Goal: Task Accomplishment & Management: Manage account settings

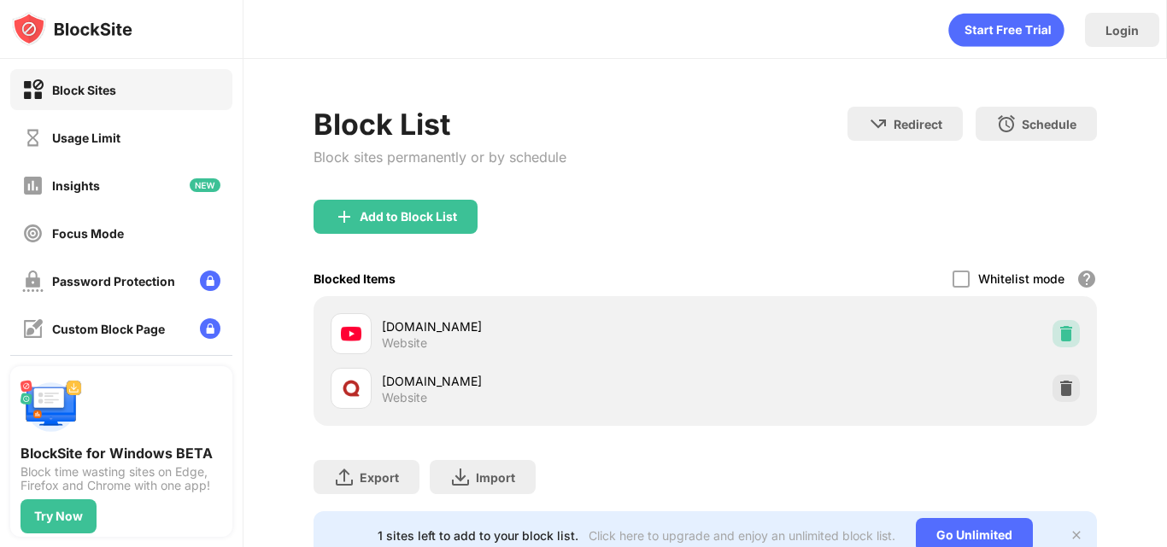
click at [1057, 339] on img at bounding box center [1065, 333] width 17 height 17
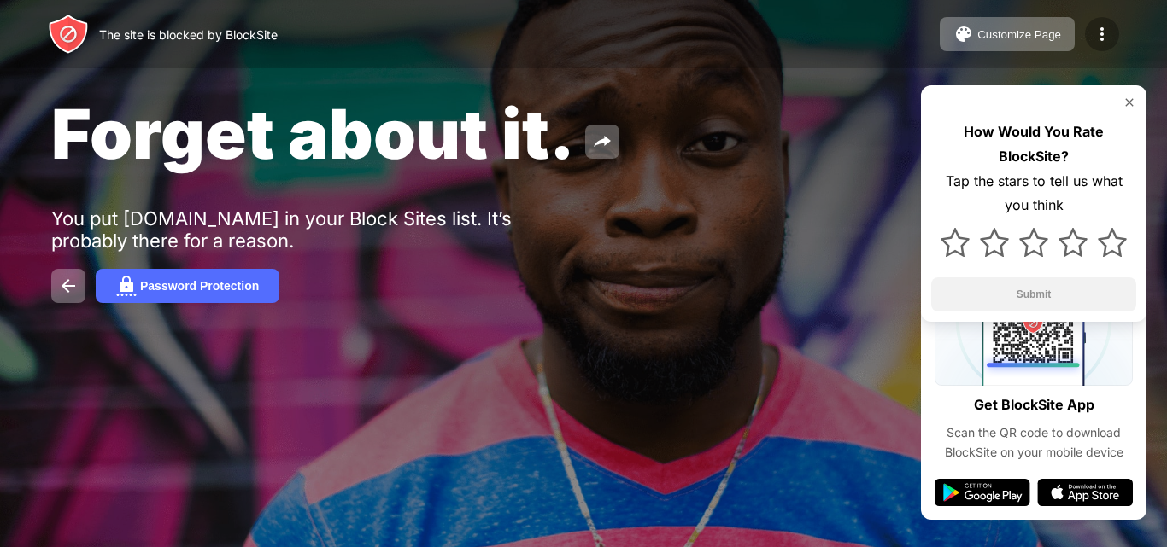
click at [1092, 29] on img at bounding box center [1102, 34] width 20 height 20
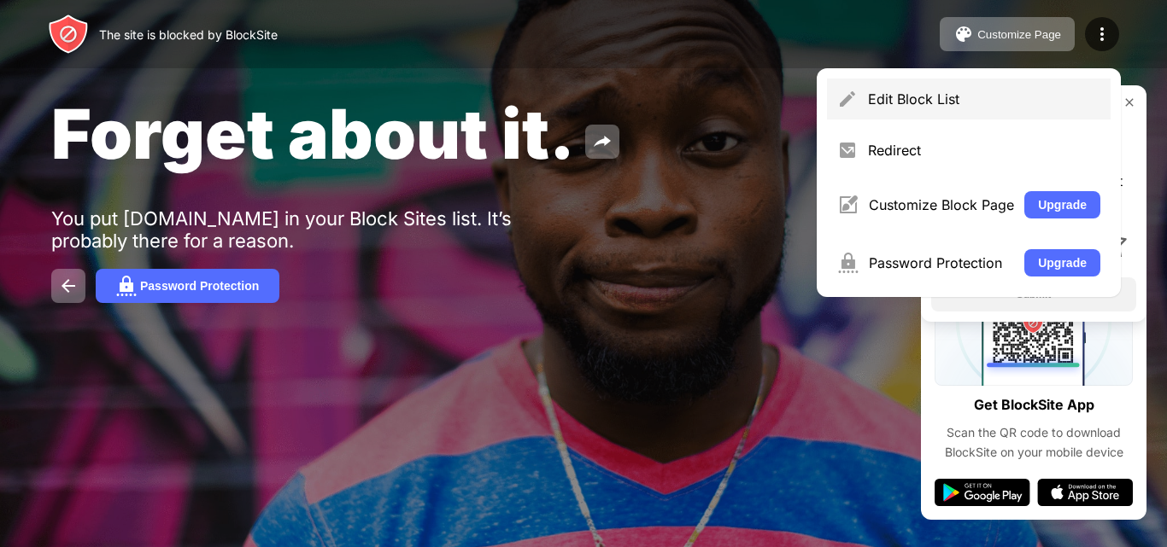
click at [875, 105] on div "Edit Block List" at bounding box center [984, 99] width 232 height 17
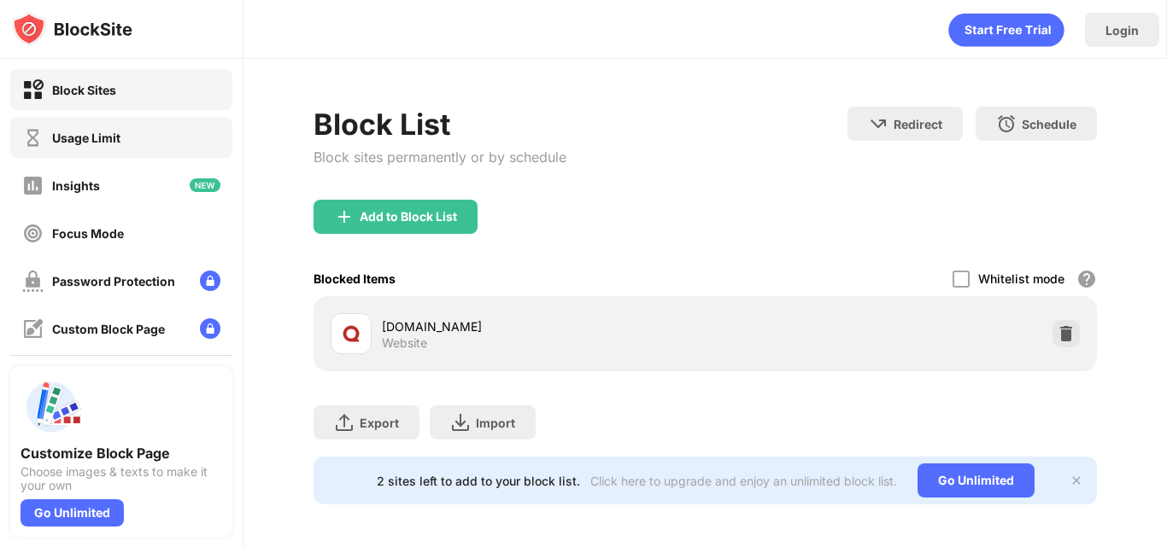
click at [184, 150] on div "Usage Limit" at bounding box center [121, 137] width 222 height 41
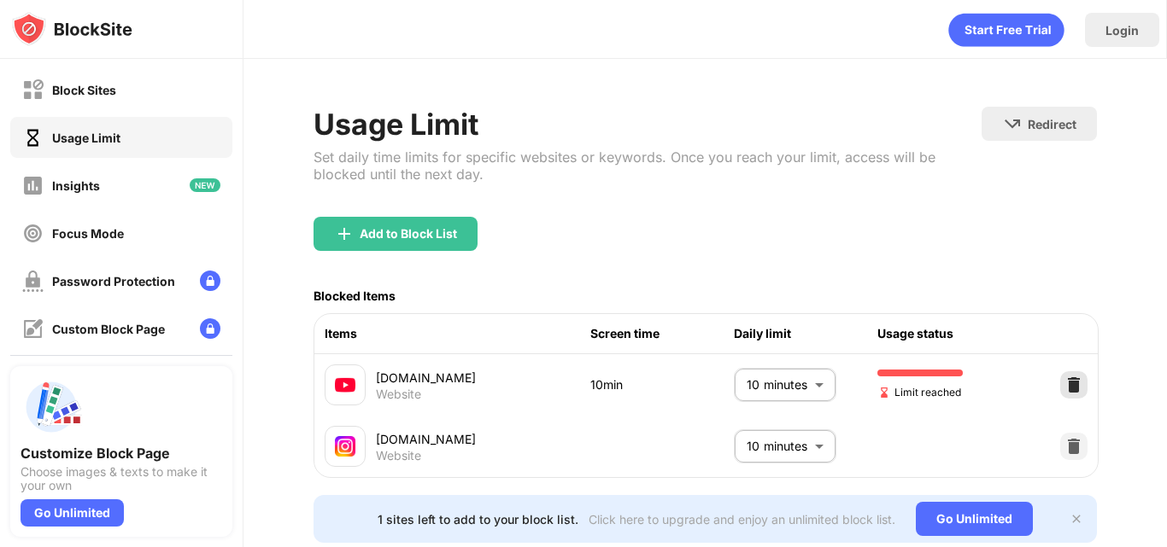
click at [1065, 388] on img at bounding box center [1073, 385] width 17 height 17
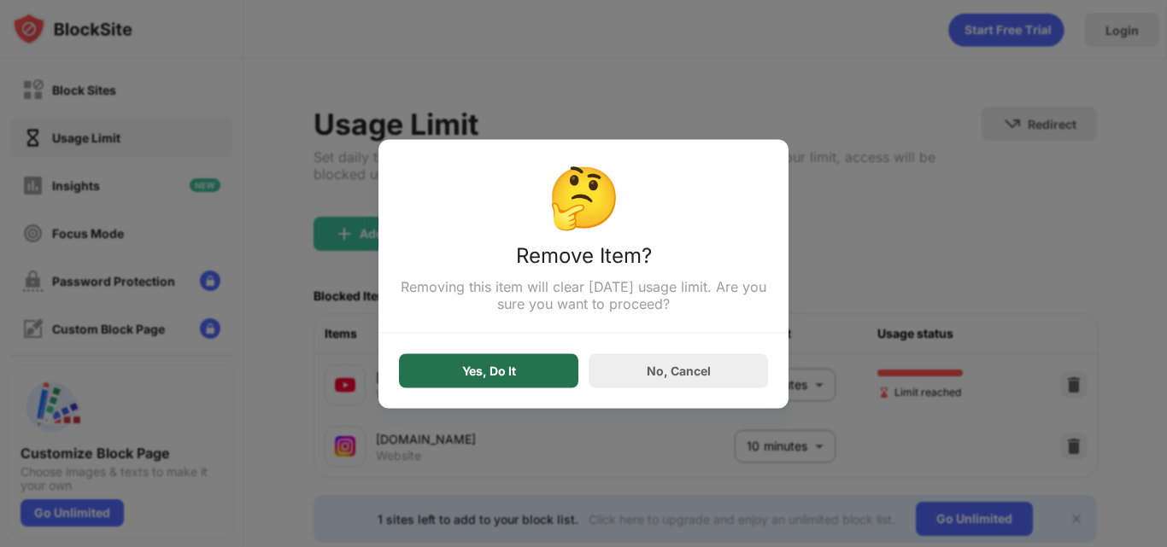
click at [502, 384] on div "Yes, Do It" at bounding box center [488, 371] width 179 height 34
